Goal: Check status: Check status

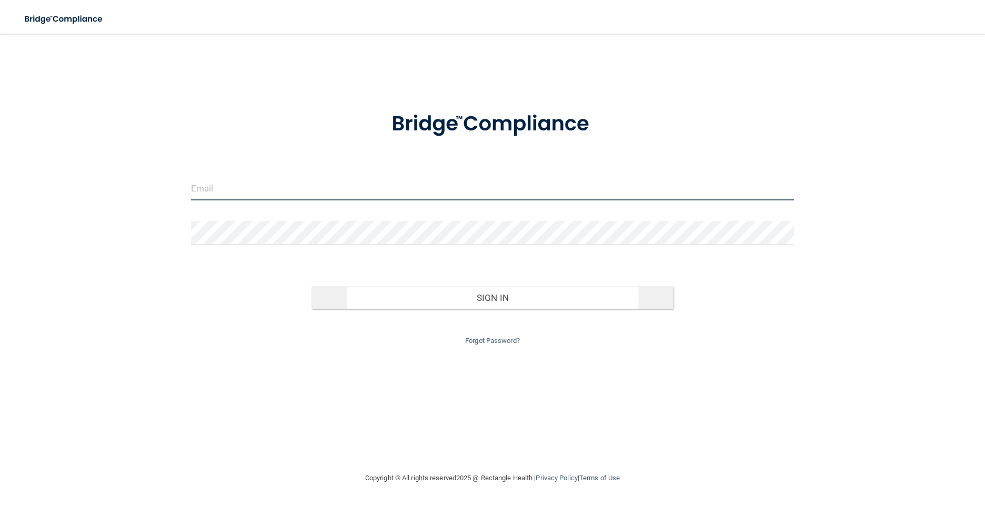
type input "[EMAIL_ADDRESS][DOMAIN_NAME]"
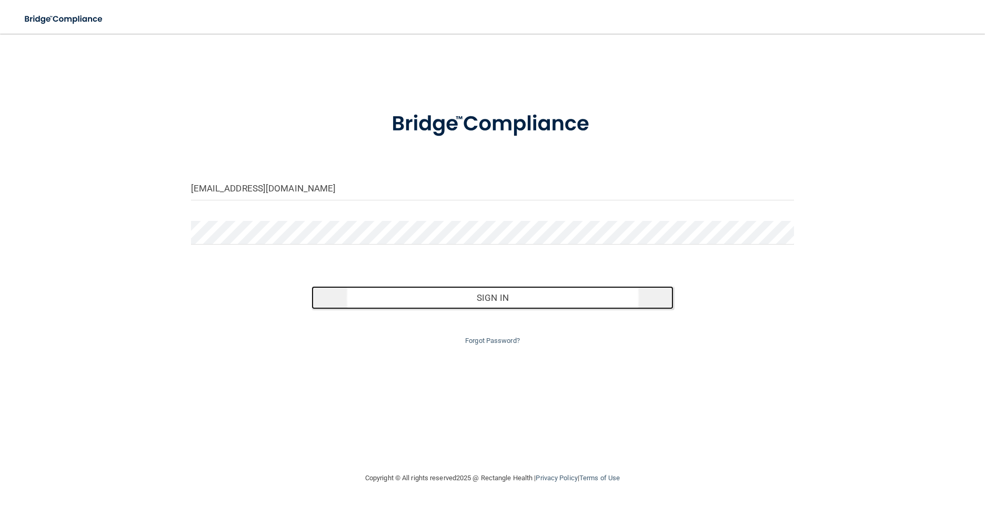
click at [474, 298] on button "Sign In" at bounding box center [492, 297] width 362 height 23
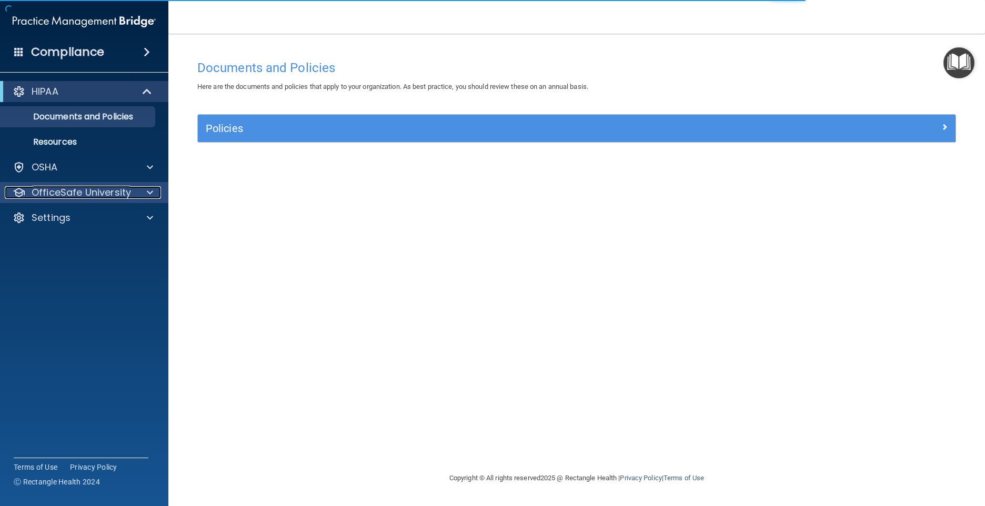
click at [145, 189] on div at bounding box center [148, 192] width 26 height 13
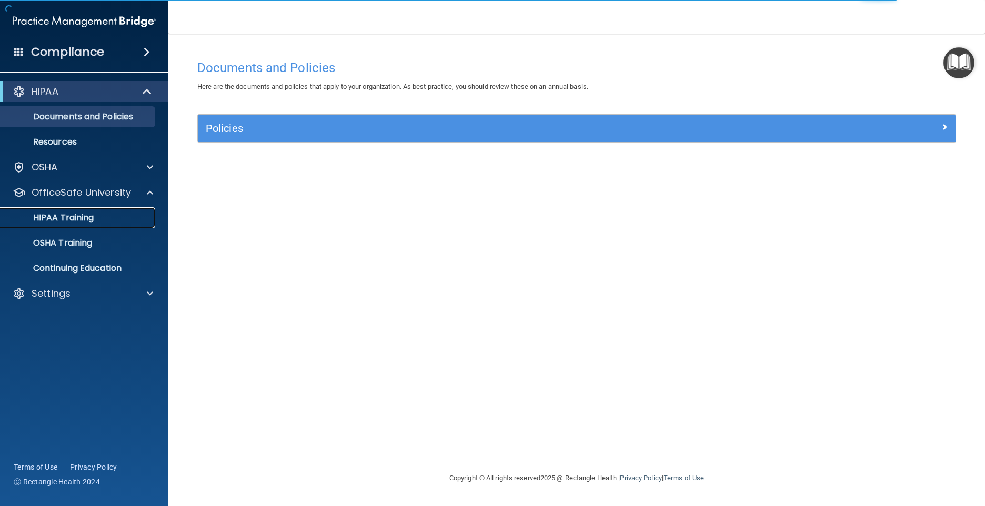
click at [145, 219] on div "HIPAA Training" at bounding box center [79, 218] width 144 height 11
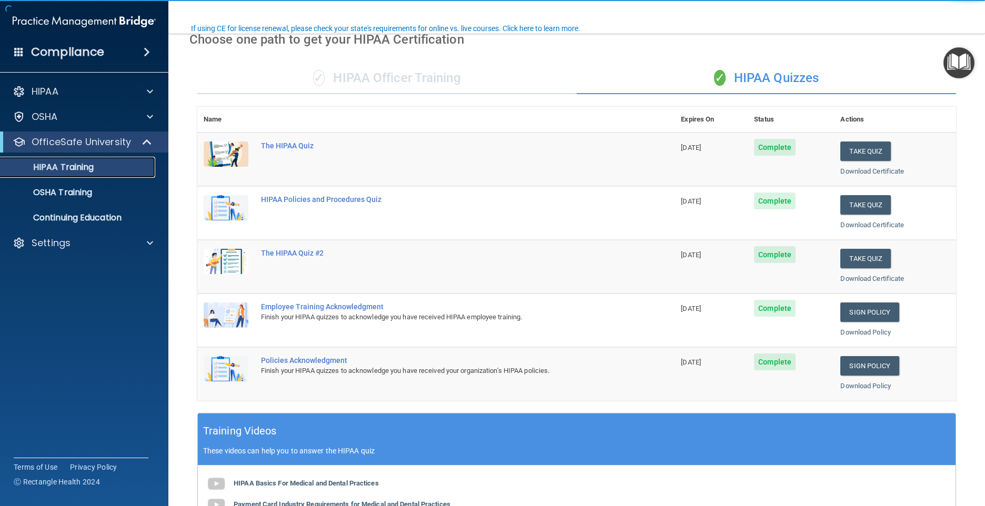
scroll to position [105, 0]
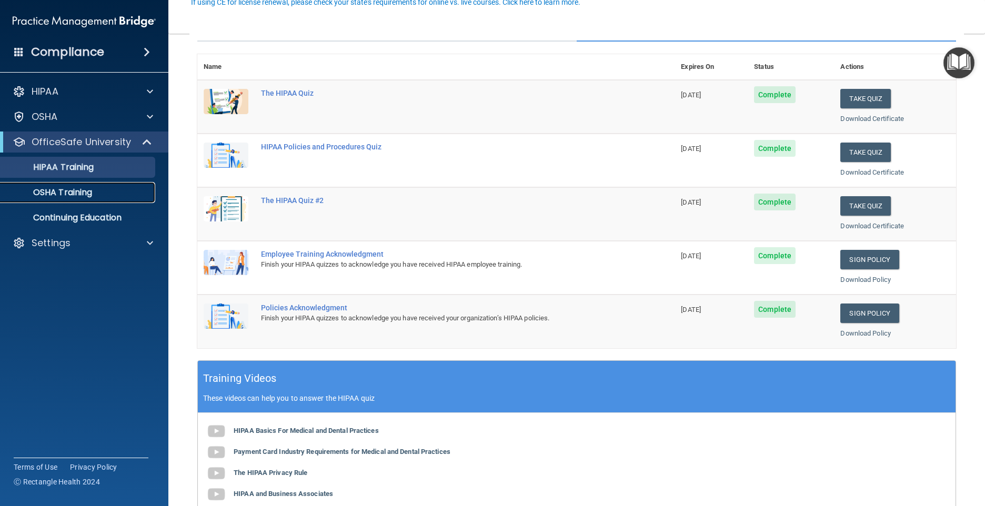
click at [99, 188] on div "OSHA Training" at bounding box center [79, 192] width 144 height 11
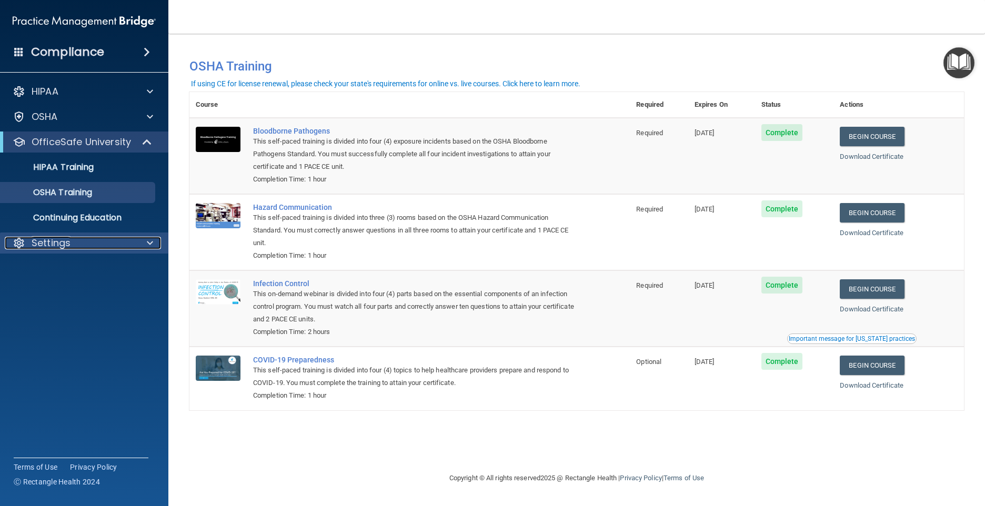
click at [122, 238] on div "Settings" at bounding box center [70, 243] width 130 height 13
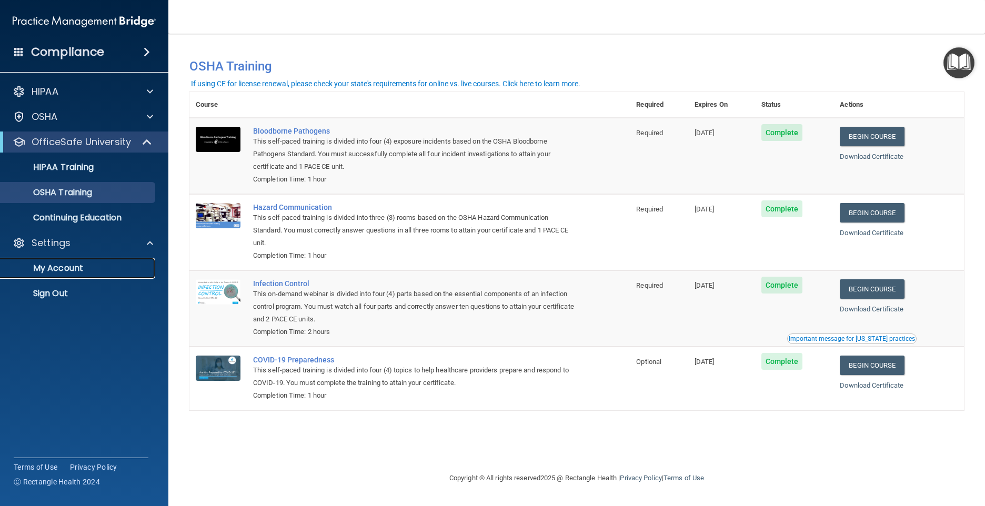
click at [102, 269] on p "My Account" at bounding box center [79, 268] width 144 height 11
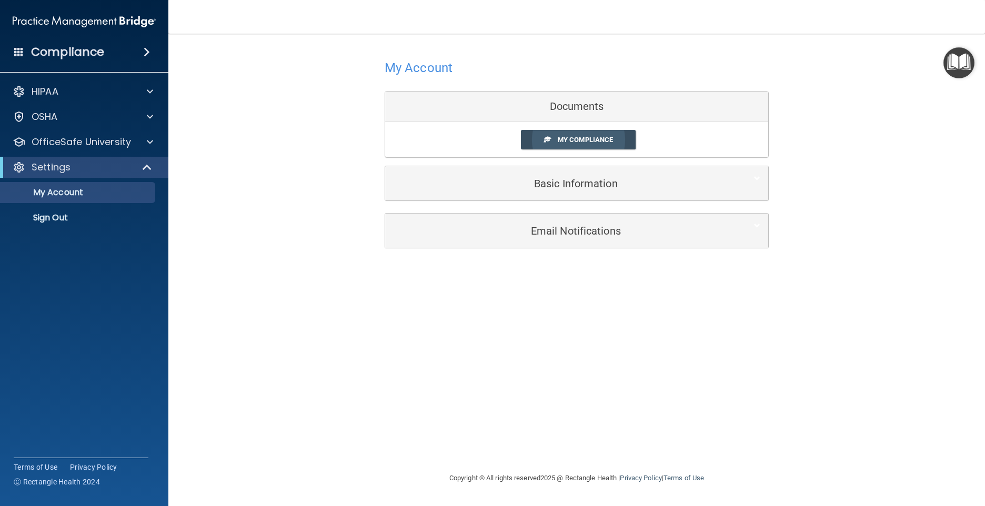
click at [583, 139] on span "My Compliance" at bounding box center [585, 140] width 55 height 8
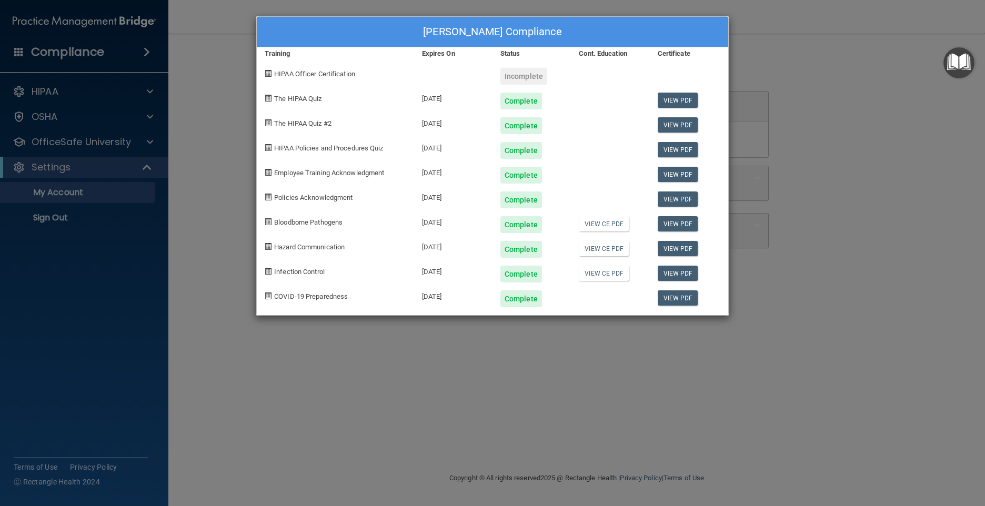
click at [60, 217] on div "[PERSON_NAME] Compliance Training Expires On Status Cont. Education Certificate…" at bounding box center [492, 253] width 985 height 506
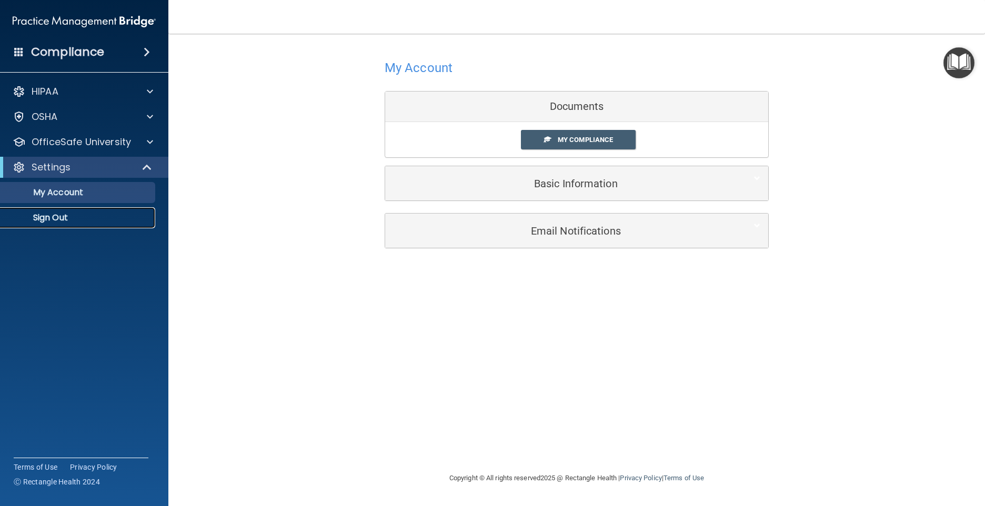
click at [60, 216] on p "Sign Out" at bounding box center [79, 218] width 144 height 11
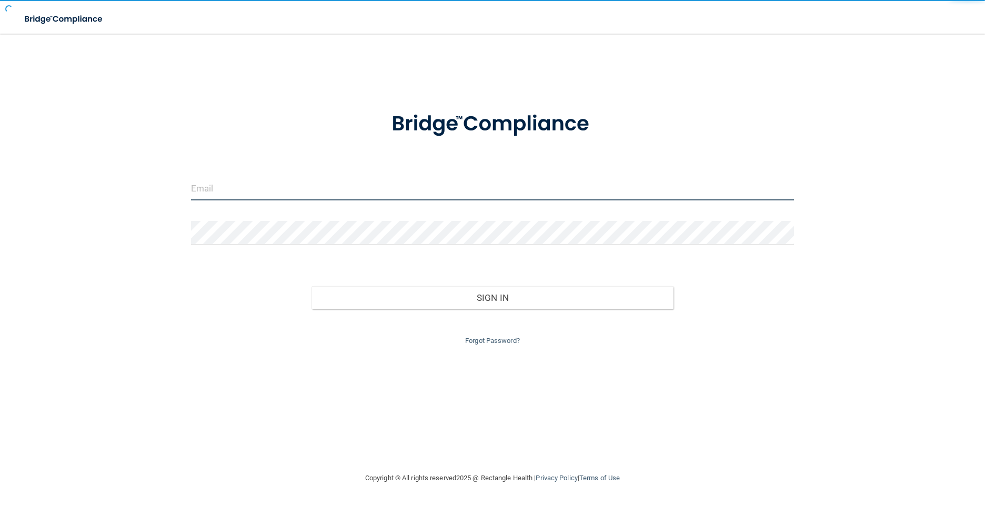
type input "[EMAIL_ADDRESS][DOMAIN_NAME]"
